Goal: Task Accomplishment & Management: Use online tool/utility

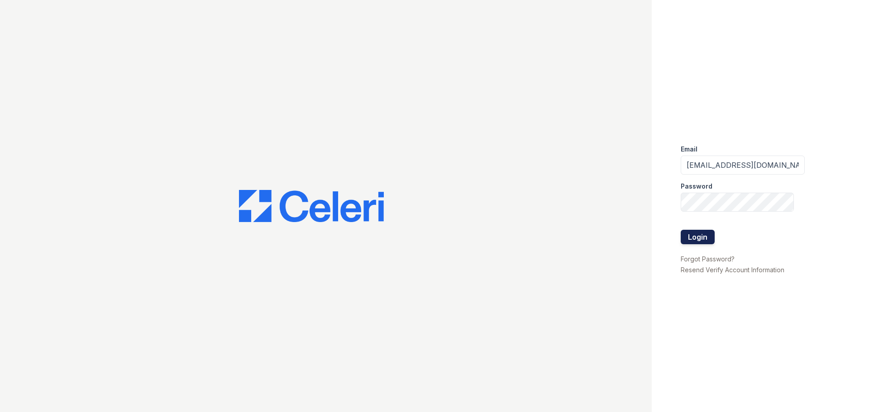
click at [702, 239] on button "Login" at bounding box center [698, 237] width 34 height 14
click at [699, 238] on button "Login" at bounding box center [698, 237] width 34 height 14
drag, startPoint x: 719, startPoint y: 167, endPoint x: 855, endPoint y: 139, distance: 138.3
click at [855, 139] on div "Email 33ninety.asstmanager@ghancooper.com Password Login Forgot Password? Resen…" at bounding box center [760, 206] width 217 height 412
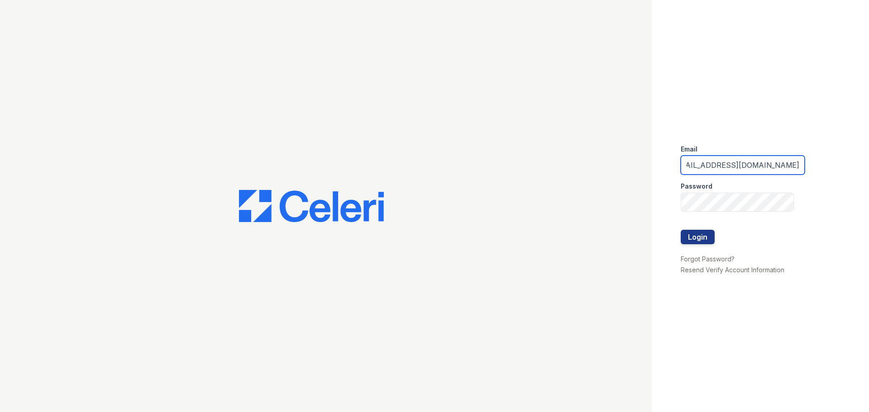
scroll to position [0, 21]
type input "33ninety.leasing1@ghancooper.com"
click at [693, 234] on button "Login" at bounding box center [698, 237] width 34 height 14
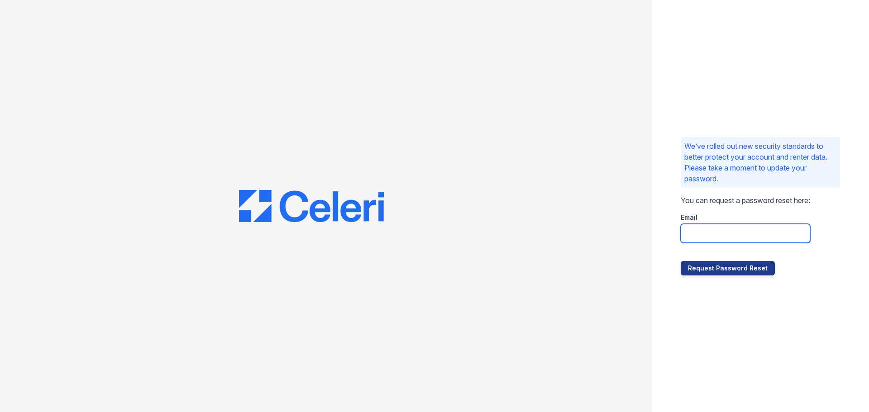
click at [730, 233] on input "email" at bounding box center [745, 233] width 129 height 19
type input "[EMAIL_ADDRESS][DOMAIN_NAME]"
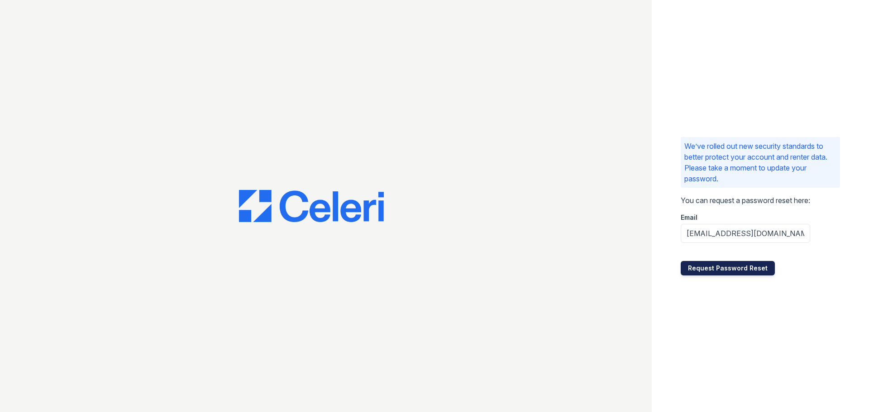
click at [737, 269] on button "Request Password Reset" at bounding box center [728, 268] width 94 height 14
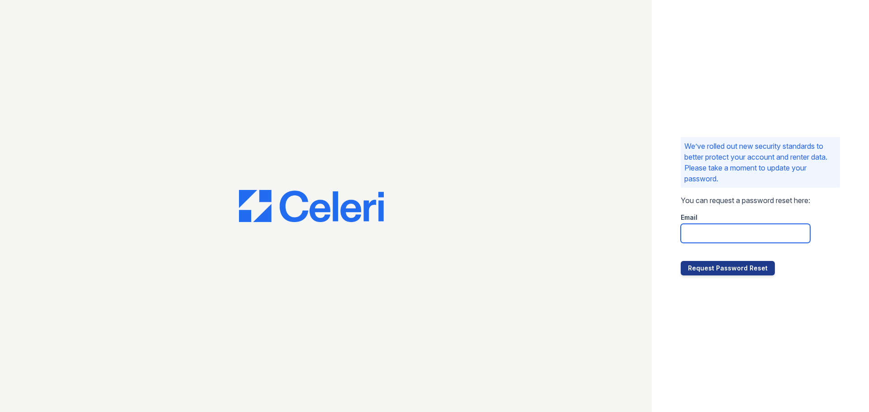
click at [711, 228] on input "email" at bounding box center [745, 233] width 129 height 19
type input "[EMAIL_ADDRESS][DOMAIN_NAME]"
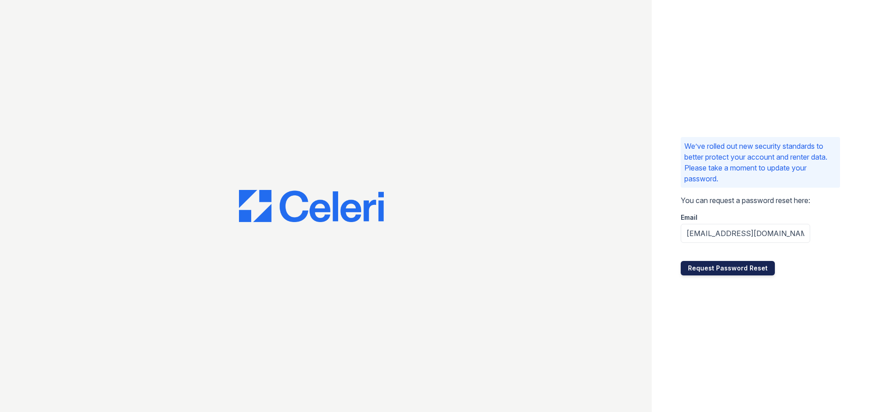
click at [736, 270] on button "Request Password Reset" at bounding box center [728, 268] width 94 height 14
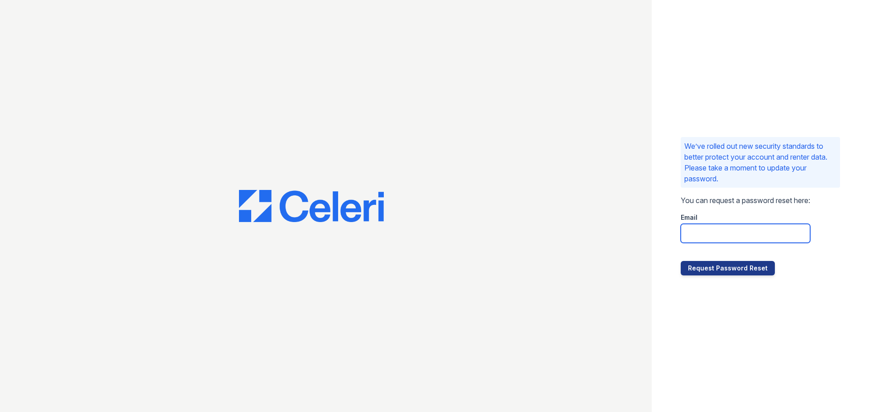
click at [751, 240] on input "email" at bounding box center [745, 233] width 129 height 19
type input "[EMAIL_ADDRESS][DOMAIN_NAME]"
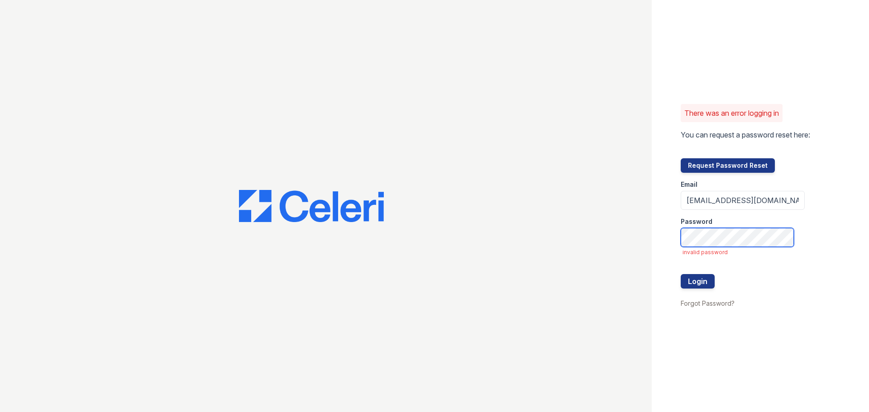
click at [681, 274] on button "Login" at bounding box center [698, 281] width 34 height 14
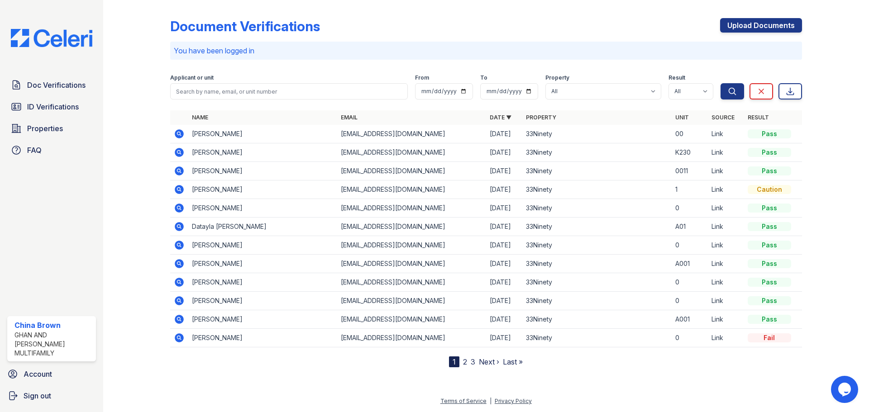
click at [177, 152] on icon at bounding box center [179, 152] width 11 height 11
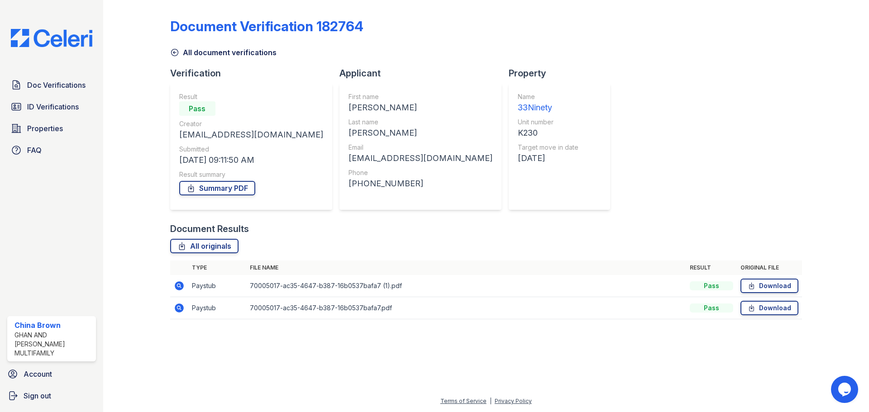
click at [178, 285] on icon at bounding box center [178, 285] width 2 height 2
click at [179, 310] on icon at bounding box center [179, 308] width 9 height 9
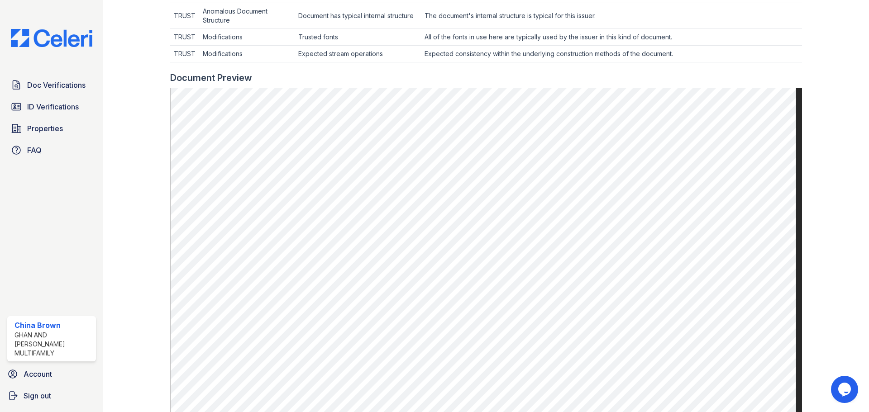
scroll to position [362, 0]
